Goal: Book appointment/travel/reservation

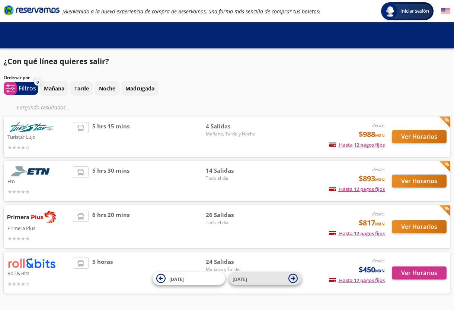
click at [290, 280] on icon at bounding box center [293, 278] width 9 height 9
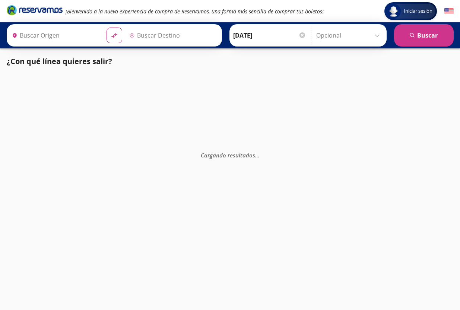
type input "[GEOGRAPHIC_DATA], [GEOGRAPHIC_DATA]"
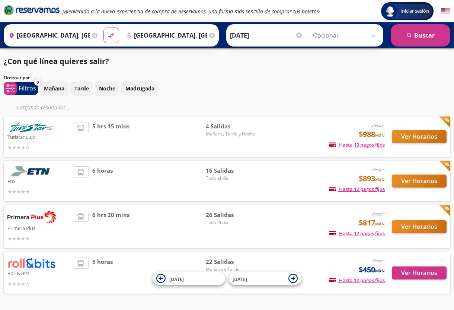
click at [290, 280] on icon at bounding box center [293, 278] width 9 height 9
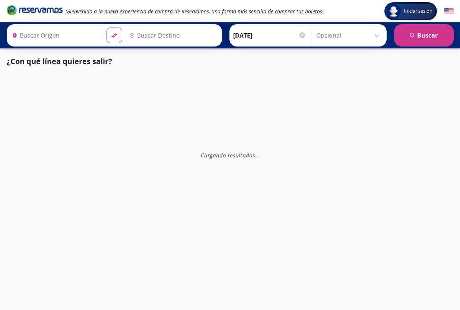
type input "[GEOGRAPHIC_DATA], [GEOGRAPHIC_DATA]"
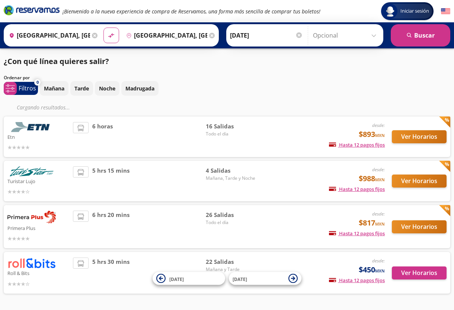
click at [16, 265] on img at bounding box center [31, 263] width 48 height 11
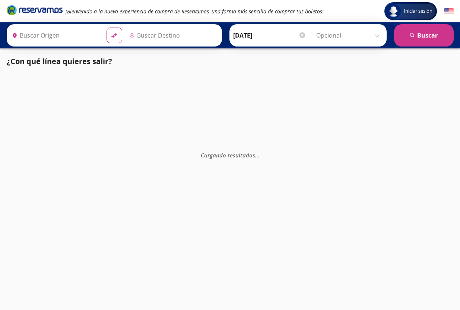
type input "[GEOGRAPHIC_DATA], [GEOGRAPHIC_DATA]"
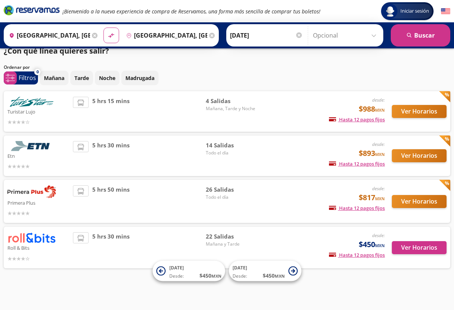
scroll to position [10, 0]
click at [294, 269] on icon at bounding box center [293, 271] width 9 height 9
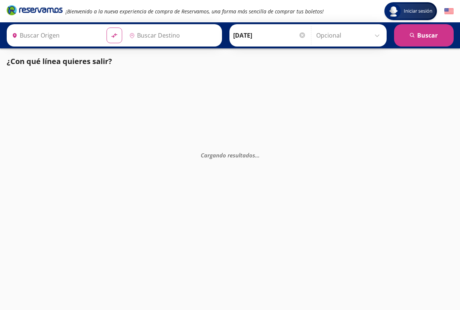
type input "[GEOGRAPHIC_DATA], [GEOGRAPHIC_DATA]"
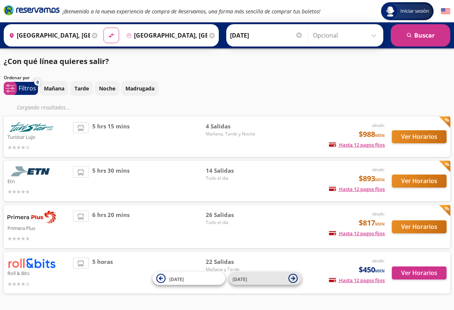
click at [293, 279] on icon at bounding box center [293, 278] width 4 height 4
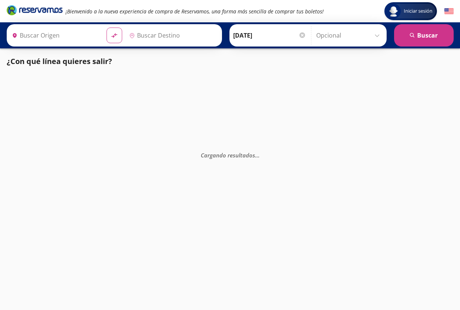
type input "[GEOGRAPHIC_DATA], [GEOGRAPHIC_DATA]"
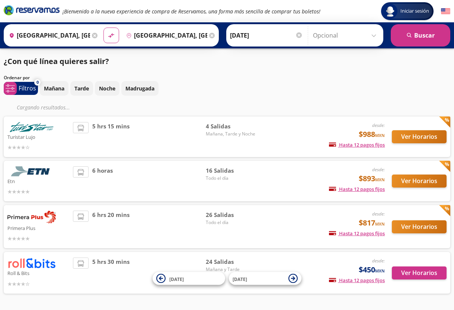
click at [38, 265] on img at bounding box center [31, 263] width 48 height 11
click at [219, 264] on span "24 Salidas" at bounding box center [232, 262] width 52 height 9
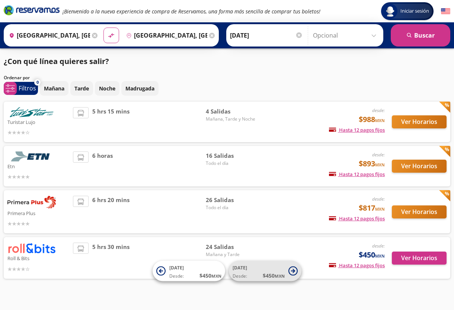
click at [298, 268] on button "[DATE] Desde: $ 450 MXN" at bounding box center [265, 271] width 73 height 20
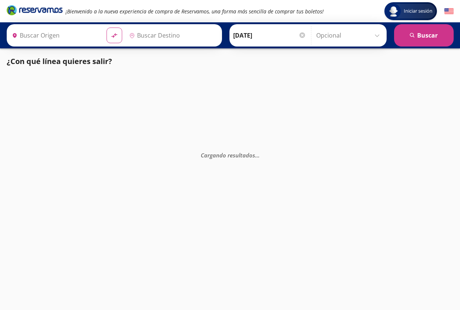
type input "[GEOGRAPHIC_DATA], [GEOGRAPHIC_DATA]"
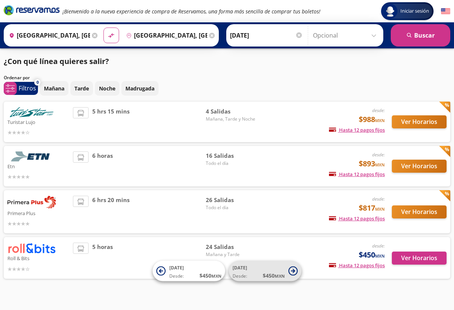
click at [290, 272] on icon at bounding box center [293, 271] width 9 height 9
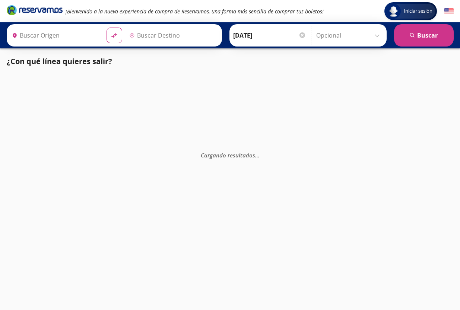
type input "[GEOGRAPHIC_DATA], [GEOGRAPHIC_DATA]"
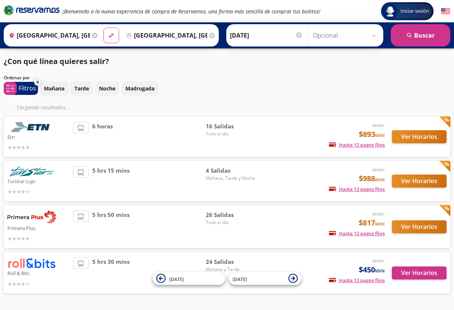
click at [27, 263] on img at bounding box center [31, 263] width 48 height 11
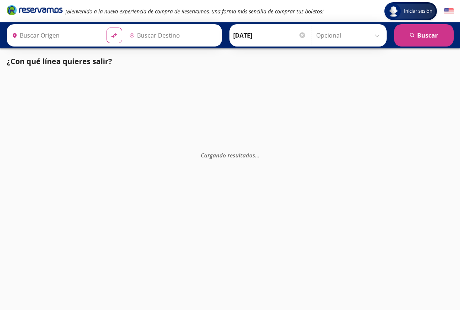
type input "[GEOGRAPHIC_DATA], [GEOGRAPHIC_DATA]"
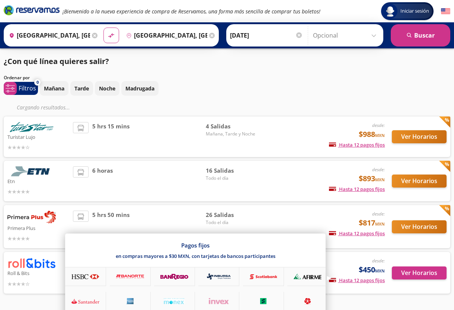
scroll to position [25, 0]
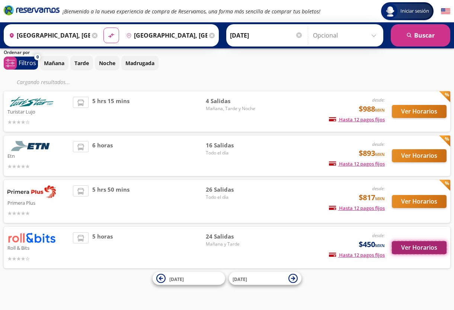
click at [406, 249] on button "Ver Horarios" at bounding box center [419, 247] width 55 height 13
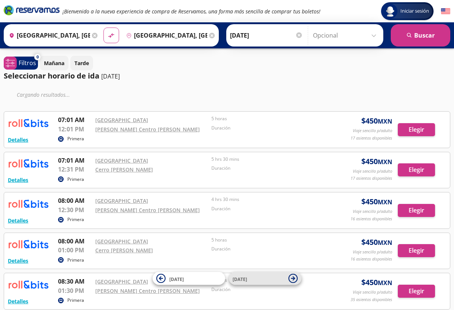
click at [289, 277] on icon at bounding box center [293, 278] width 9 height 9
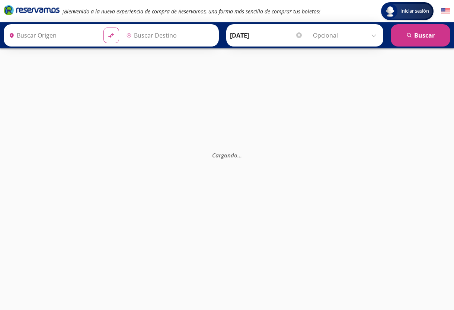
type input "[GEOGRAPHIC_DATA], [GEOGRAPHIC_DATA]"
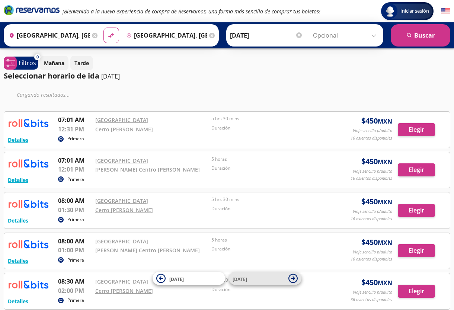
click at [293, 276] on icon at bounding box center [293, 278] width 9 height 9
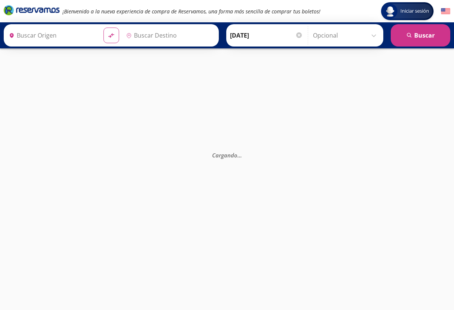
type input "[GEOGRAPHIC_DATA], [GEOGRAPHIC_DATA]"
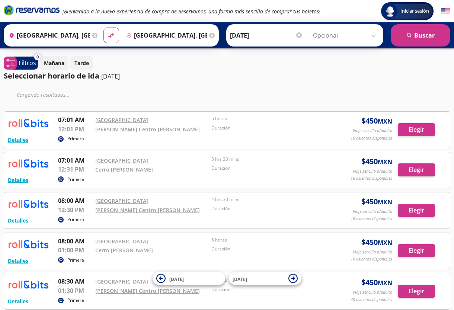
click at [293, 276] on icon at bounding box center [293, 278] width 9 height 9
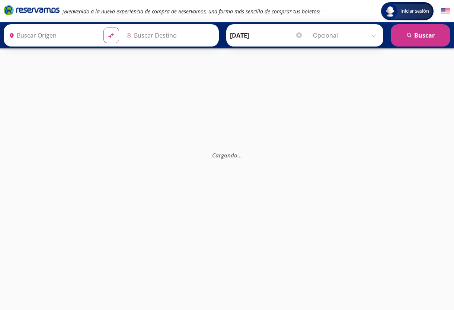
type input "[GEOGRAPHIC_DATA], [GEOGRAPHIC_DATA]"
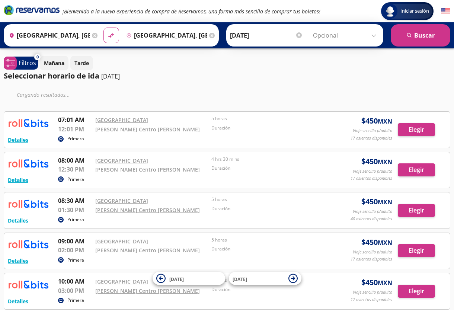
click at [293, 276] on icon at bounding box center [293, 278] width 9 height 9
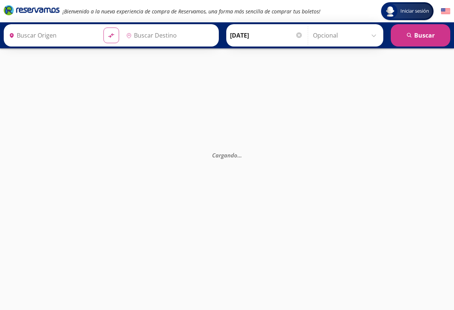
type input "[GEOGRAPHIC_DATA], [GEOGRAPHIC_DATA]"
click at [293, 276] on div "Cargando . . ." at bounding box center [227, 203] width 454 height 310
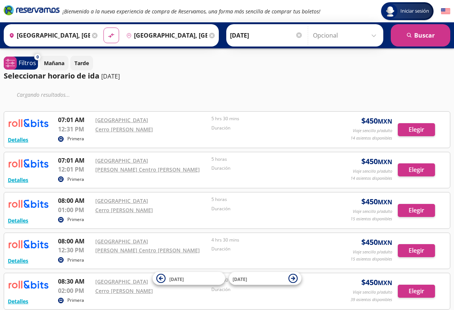
click at [293, 276] on icon at bounding box center [293, 278] width 9 height 9
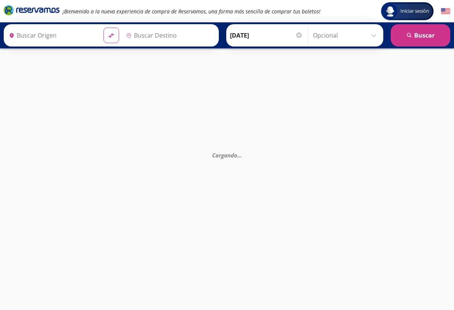
type input "[GEOGRAPHIC_DATA], [GEOGRAPHIC_DATA]"
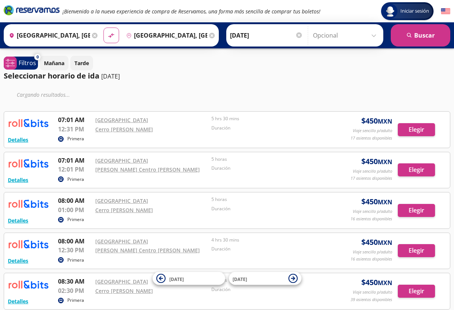
click at [293, 276] on icon at bounding box center [293, 278] width 9 height 9
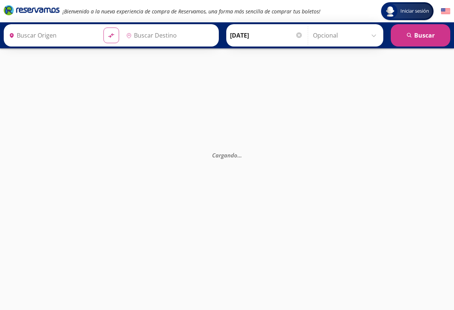
type input "[GEOGRAPHIC_DATA], [GEOGRAPHIC_DATA]"
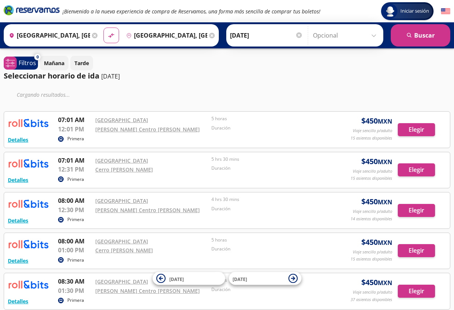
click at [293, 276] on icon at bounding box center [293, 278] width 9 height 9
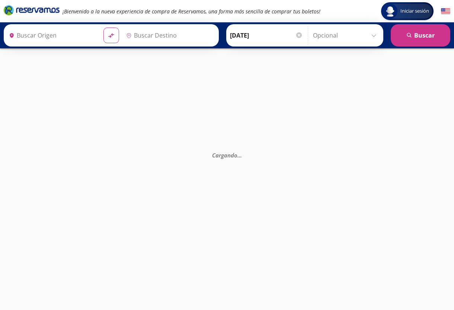
type input "[GEOGRAPHIC_DATA], [GEOGRAPHIC_DATA]"
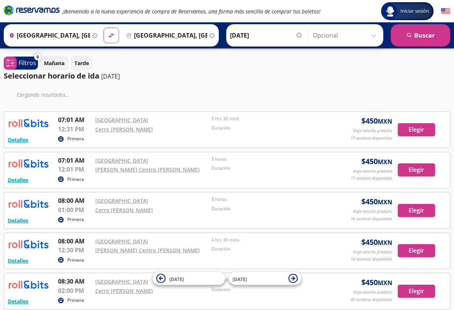
click at [293, 276] on icon at bounding box center [293, 278] width 9 height 9
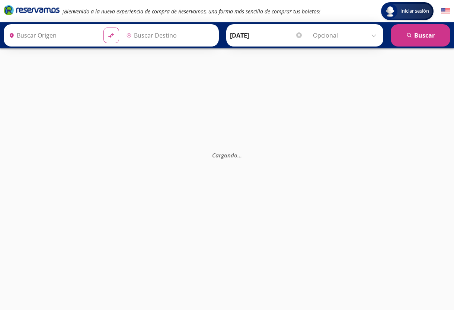
type input "[GEOGRAPHIC_DATA], [GEOGRAPHIC_DATA]"
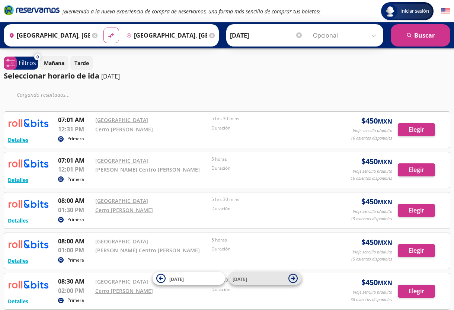
click at [295, 276] on icon at bounding box center [293, 278] width 9 height 9
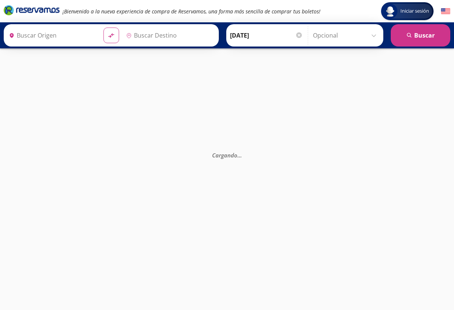
type input "[GEOGRAPHIC_DATA], [GEOGRAPHIC_DATA]"
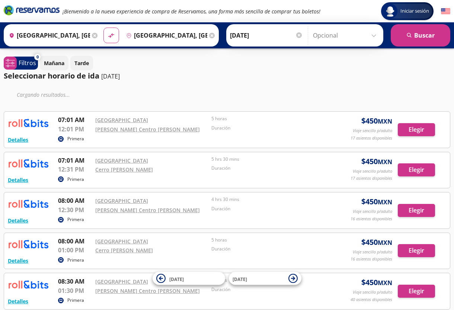
click at [295, 276] on icon at bounding box center [293, 278] width 9 height 9
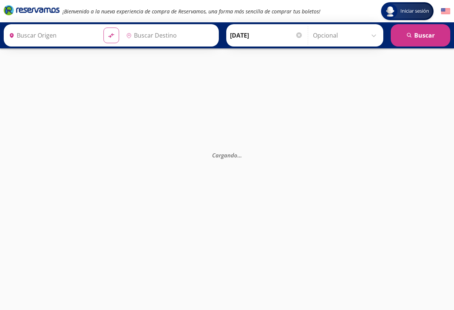
type input "[GEOGRAPHIC_DATA], [GEOGRAPHIC_DATA]"
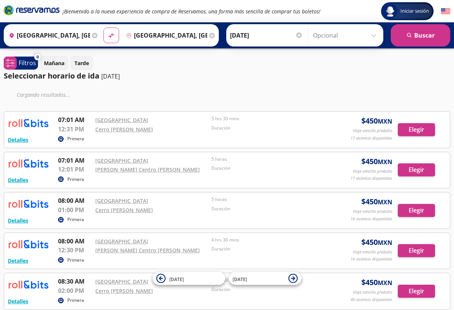
click at [295, 276] on icon at bounding box center [293, 278] width 9 height 9
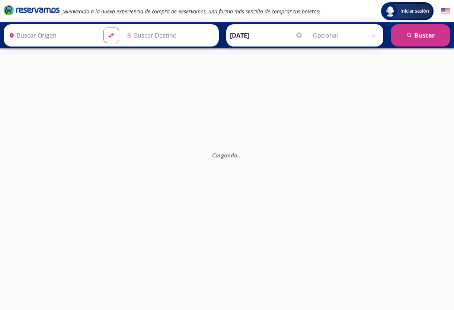
type input "[GEOGRAPHIC_DATA], [GEOGRAPHIC_DATA]"
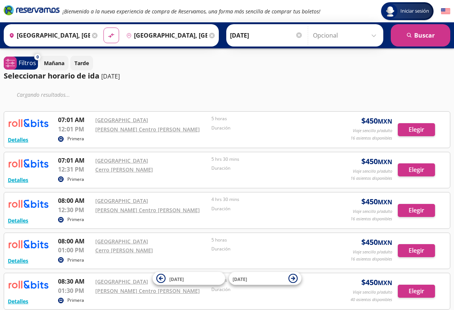
click at [295, 276] on icon at bounding box center [293, 278] width 9 height 9
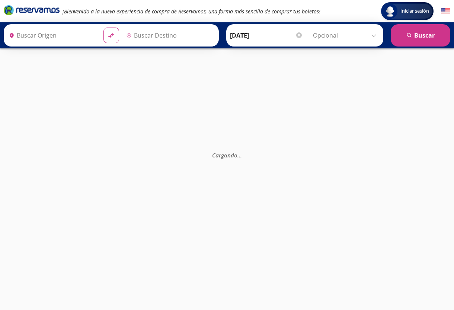
type input "[GEOGRAPHIC_DATA], [GEOGRAPHIC_DATA]"
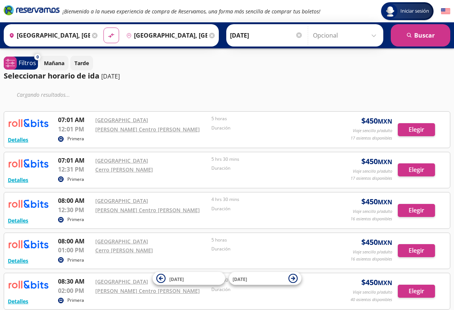
click at [295, 276] on icon at bounding box center [293, 278] width 9 height 9
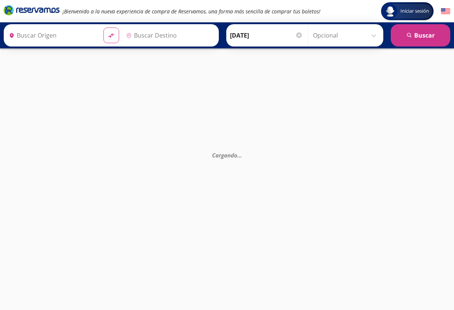
type input "[GEOGRAPHIC_DATA], [GEOGRAPHIC_DATA]"
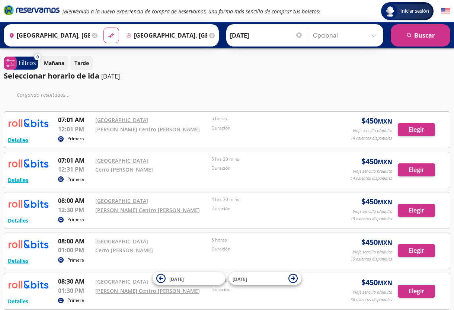
click at [295, 276] on icon at bounding box center [293, 278] width 9 height 9
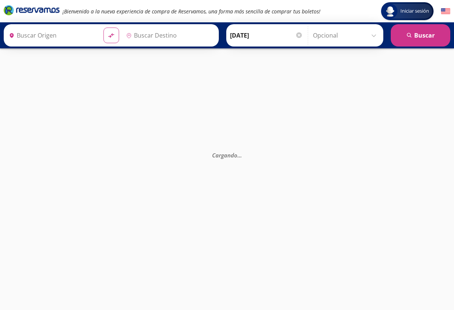
type input "[GEOGRAPHIC_DATA], [GEOGRAPHIC_DATA]"
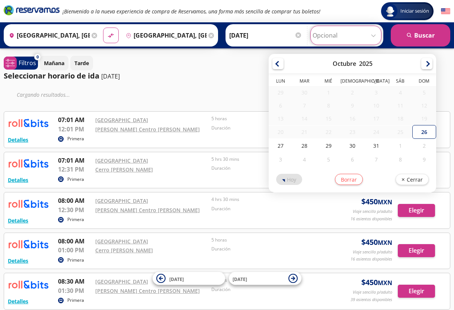
click at [373, 38] on input "Opcional" at bounding box center [346, 35] width 67 height 19
click at [399, 159] on div "8" at bounding box center [400, 160] width 24 height 14
type input "08-Nov-25"
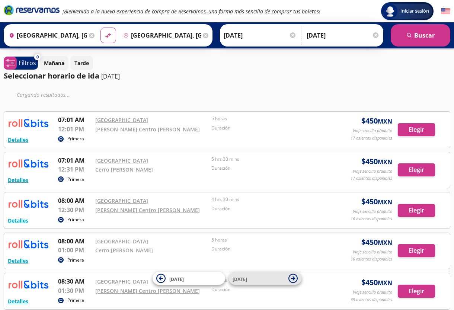
click at [294, 280] on icon at bounding box center [293, 278] width 4 height 4
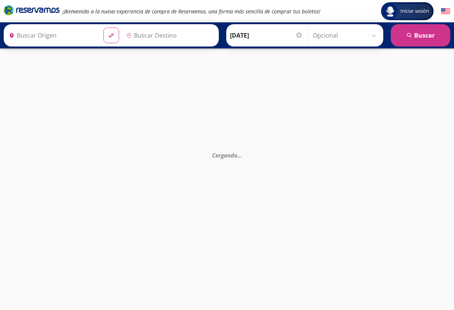
type input "[GEOGRAPHIC_DATA], [GEOGRAPHIC_DATA]"
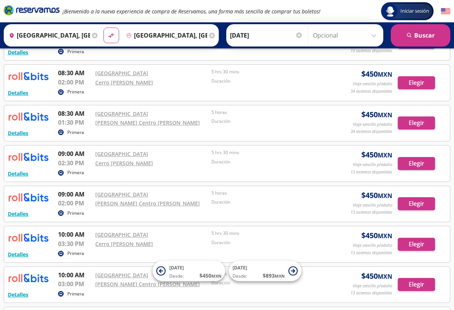
scroll to position [249, 0]
